Goal: Information Seeking & Learning: Learn about a topic

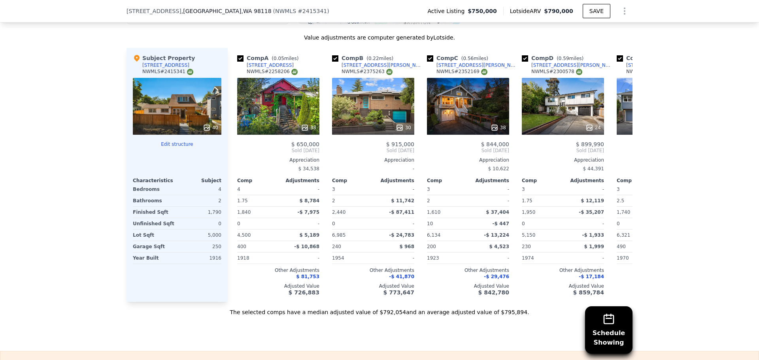
scroll to position [906, 0]
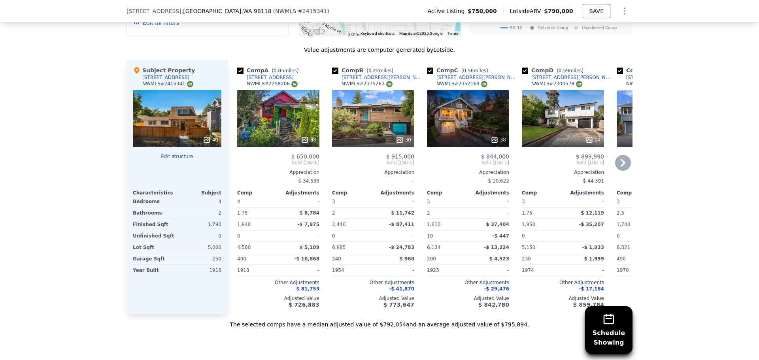
click at [352, 140] on div at bounding box center [373, 140] width 82 height 14
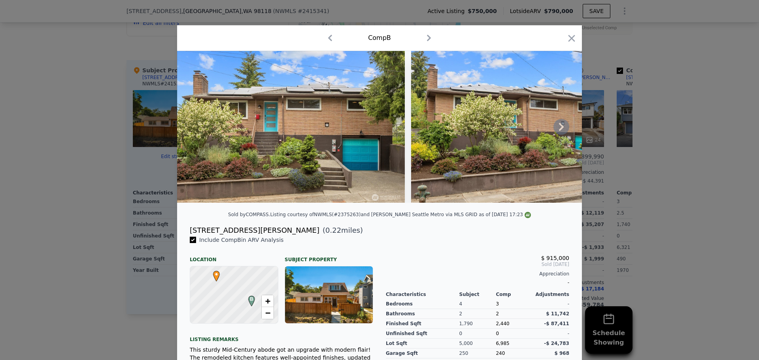
click at [557, 128] on icon at bounding box center [561, 127] width 16 height 16
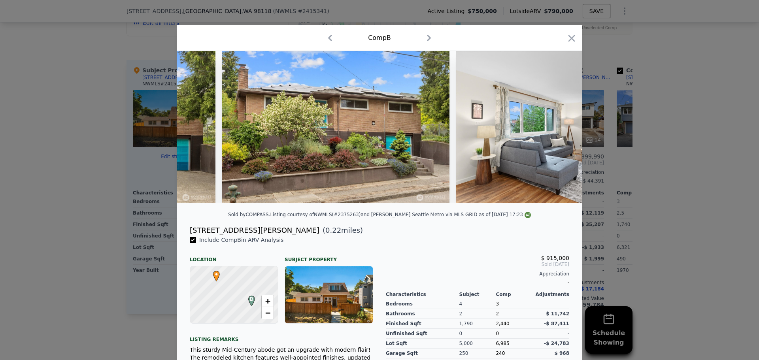
click at [557, 128] on img at bounding box center [570, 127] width 228 height 152
click at [557, 128] on icon at bounding box center [561, 127] width 16 height 16
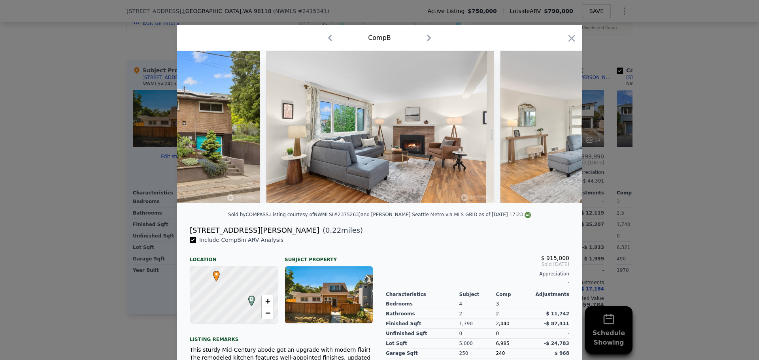
scroll to position [0, 379]
click at [557, 128] on div at bounding box center [379, 127] width 405 height 152
click at [557, 128] on icon at bounding box center [561, 127] width 16 height 16
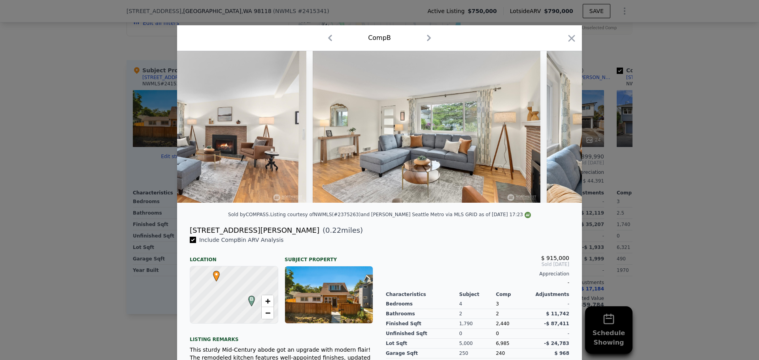
scroll to position [0, 569]
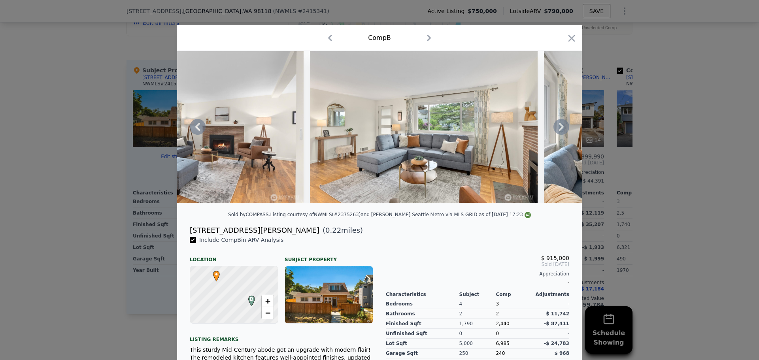
click at [557, 130] on icon at bounding box center [561, 127] width 16 height 16
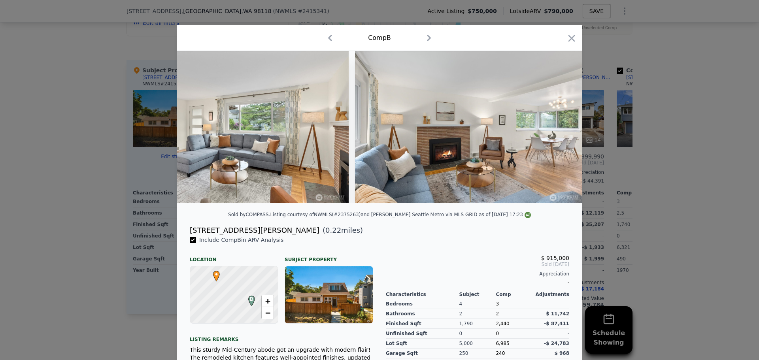
scroll to position [0, 759]
click at [497, 135] on img at bounding box center [468, 127] width 228 height 152
click at [494, 135] on img at bounding box center [468, 127] width 228 height 152
click at [558, 133] on icon at bounding box center [561, 127] width 16 height 16
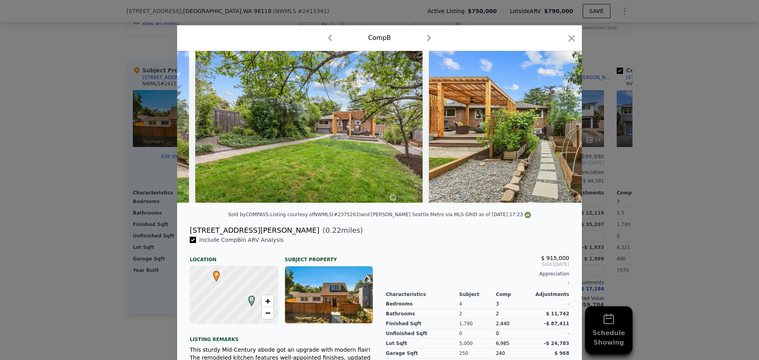
scroll to position [0, 6273]
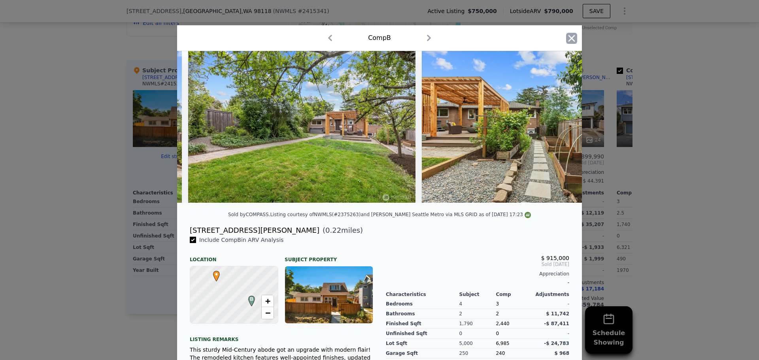
click at [567, 33] on icon "button" at bounding box center [571, 38] width 11 height 11
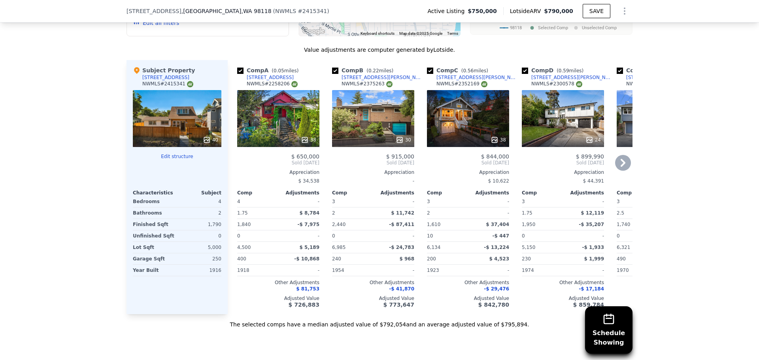
click at [482, 141] on div "38" at bounding box center [467, 140] width 75 height 8
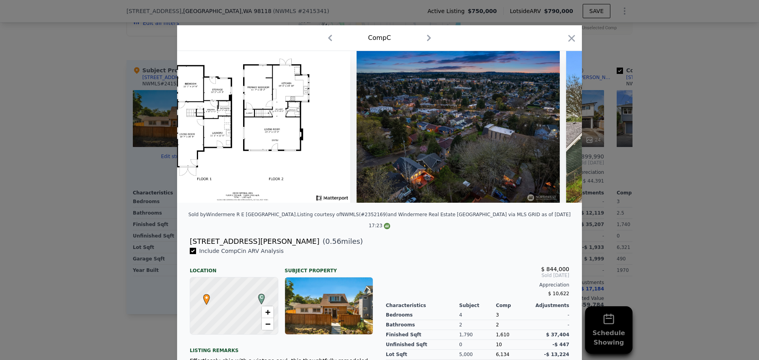
scroll to position [0, 7674]
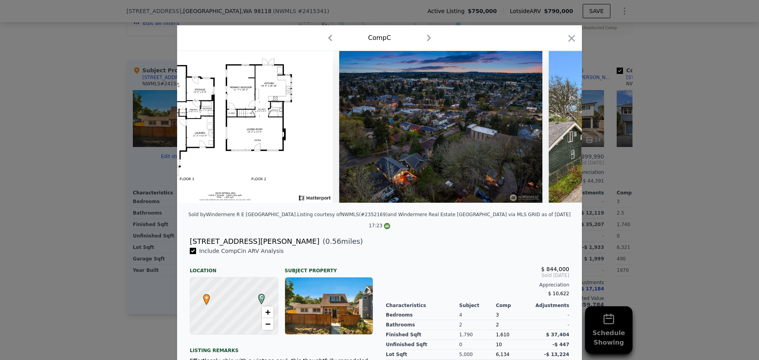
click at [577, 37] on div "Comp C" at bounding box center [379, 38] width 405 height 26
click at [570, 40] on icon "button" at bounding box center [571, 38] width 7 height 7
